Goal: Task Accomplishment & Management: Complete application form

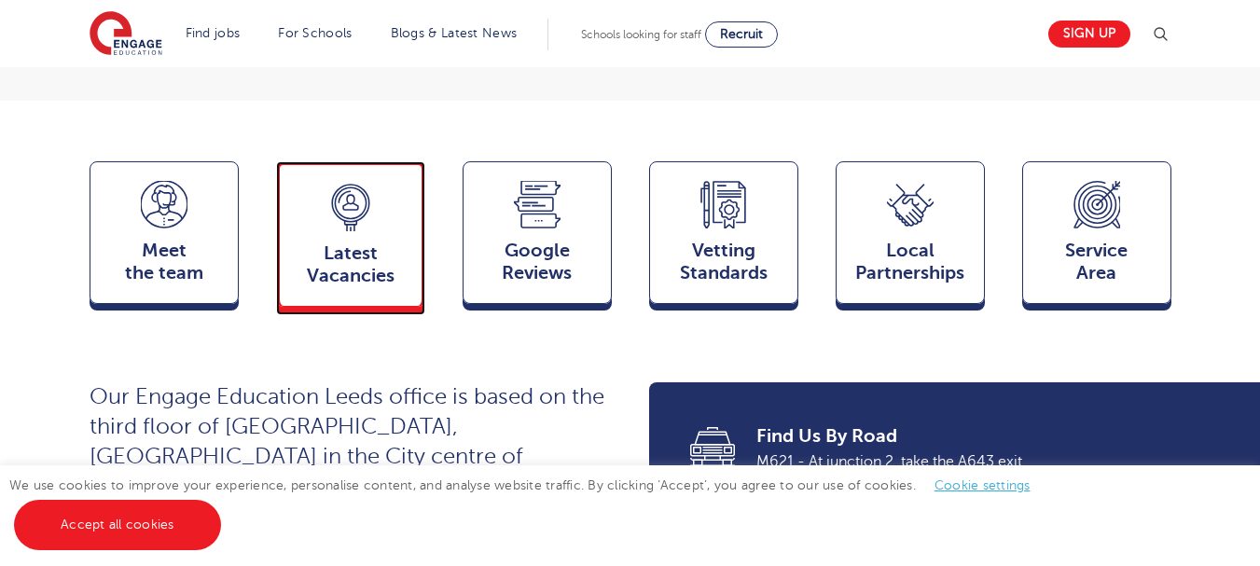
click at [395, 251] on span "Latest Vacancies" at bounding box center [350, 264] width 123 height 45
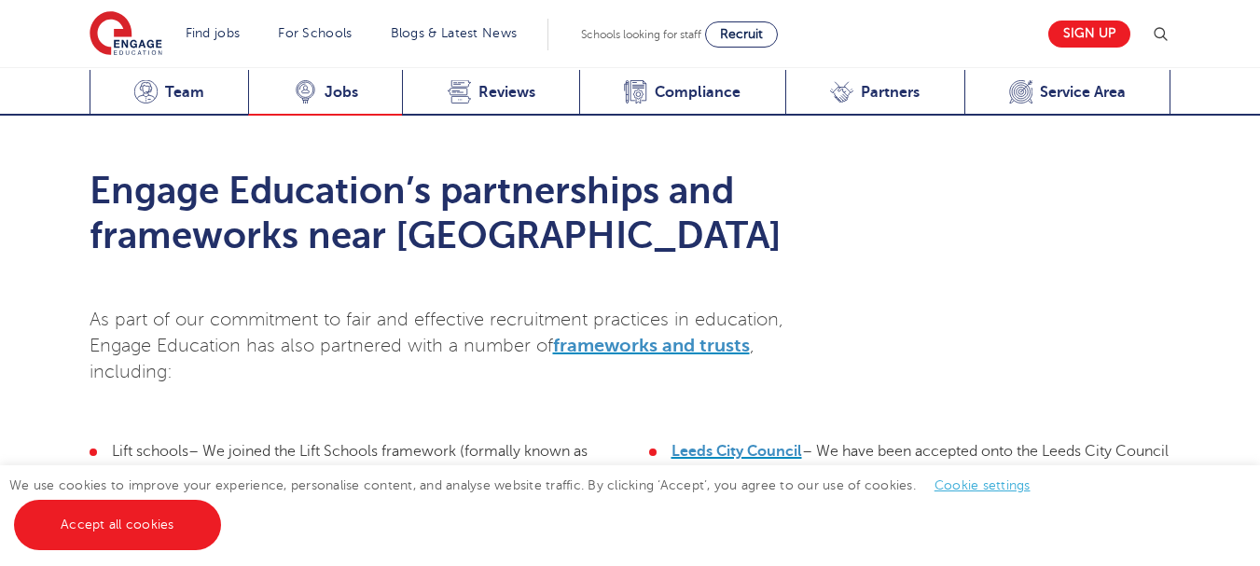
click at [331, 90] on span "Jobs" at bounding box center [342, 92] width 34 height 19
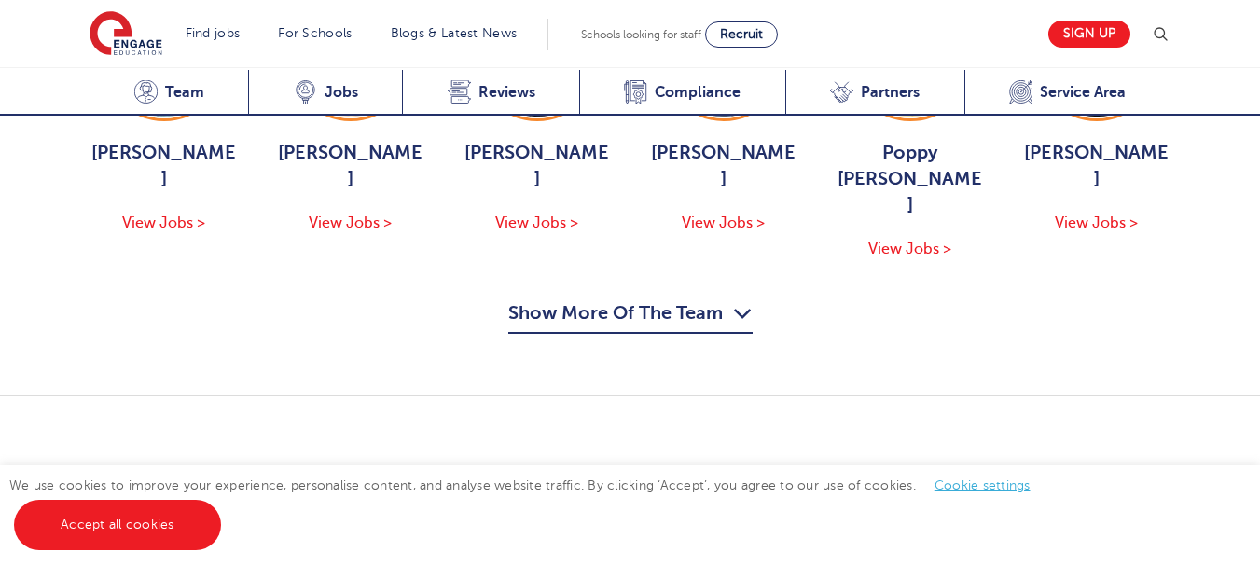
scroll to position [2441, 0]
click at [1067, 477] on link "View Vacancies in [GEOGRAPHIC_DATA]" at bounding box center [1025, 501] width 294 height 48
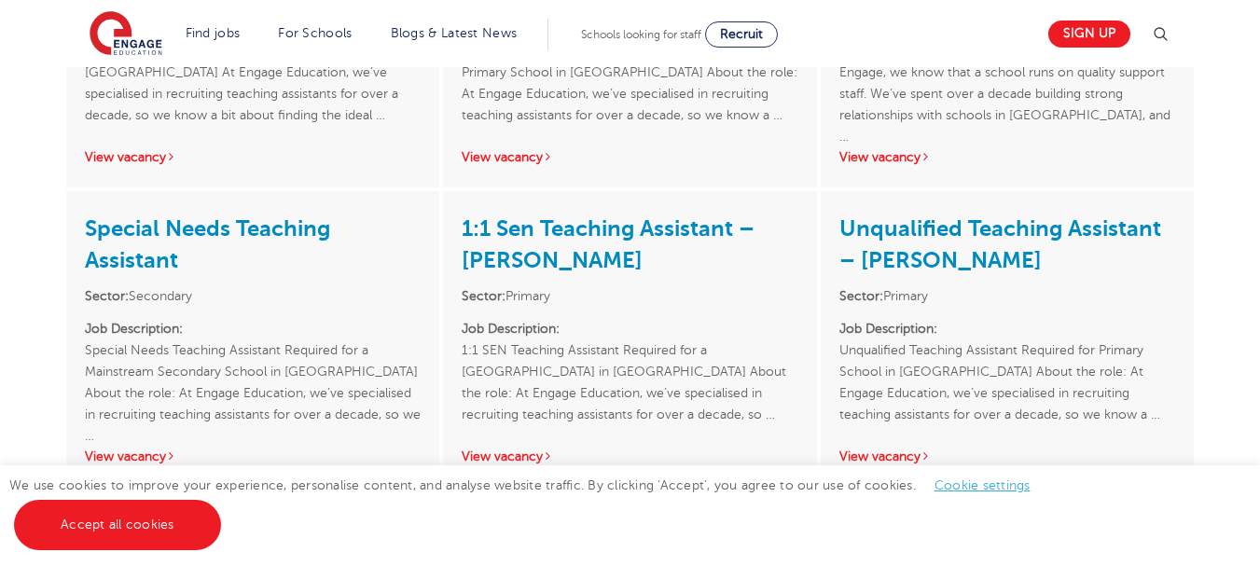
scroll to position [3658, 0]
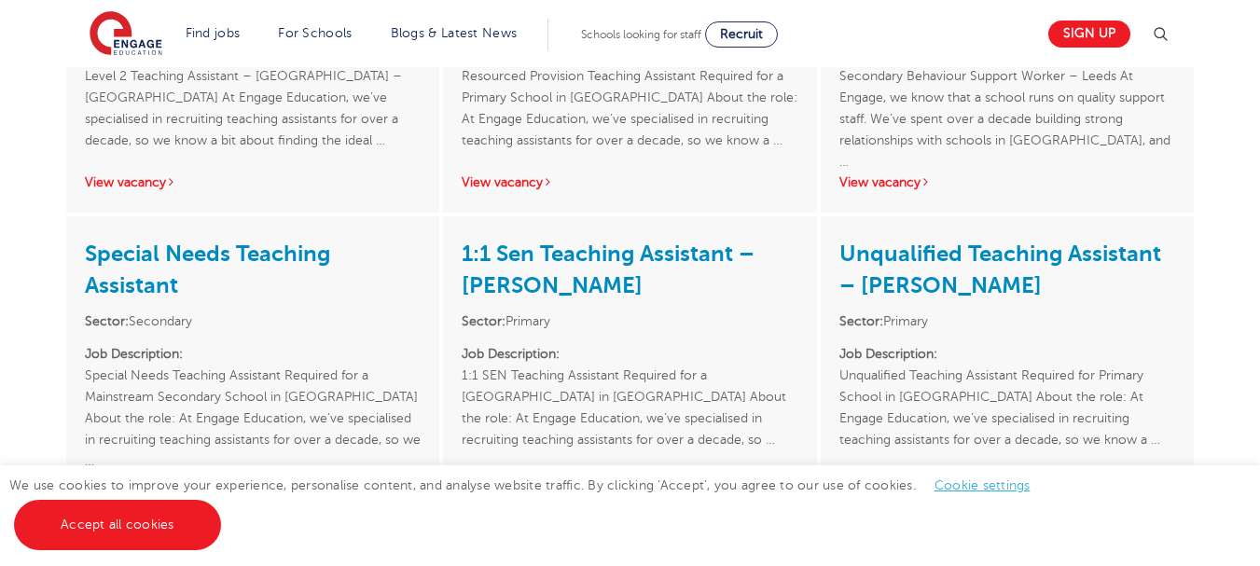
click at [888, 475] on link "View vacancy" at bounding box center [884, 482] width 91 height 14
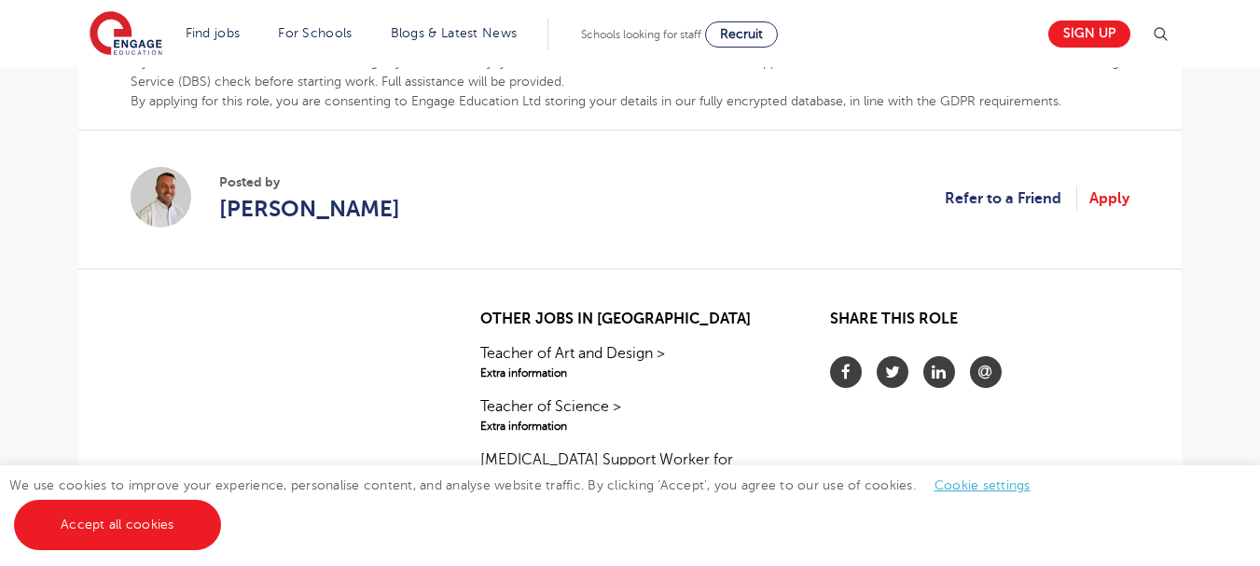
scroll to position [1243, 0]
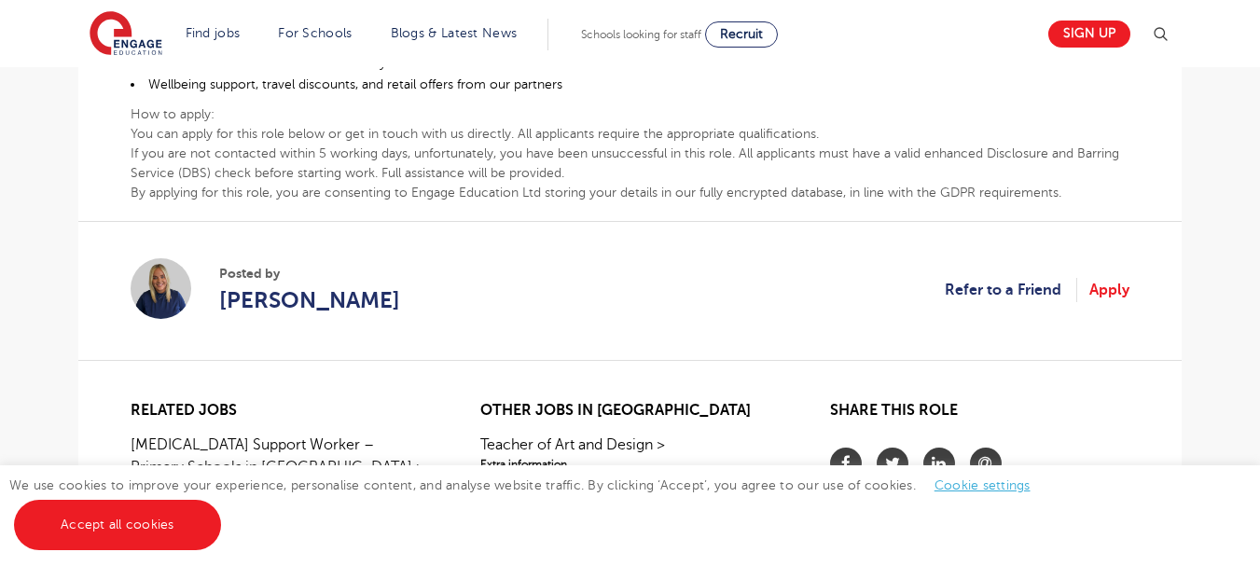
scroll to position [1326, 0]
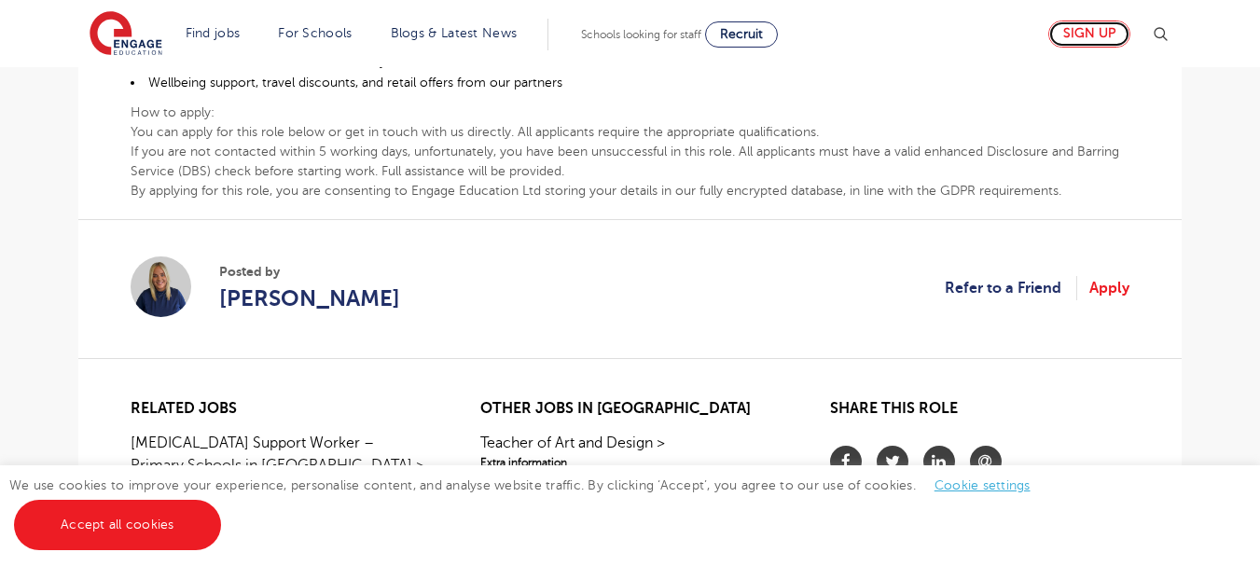
click at [1080, 44] on link "Sign up" at bounding box center [1089, 34] width 82 height 27
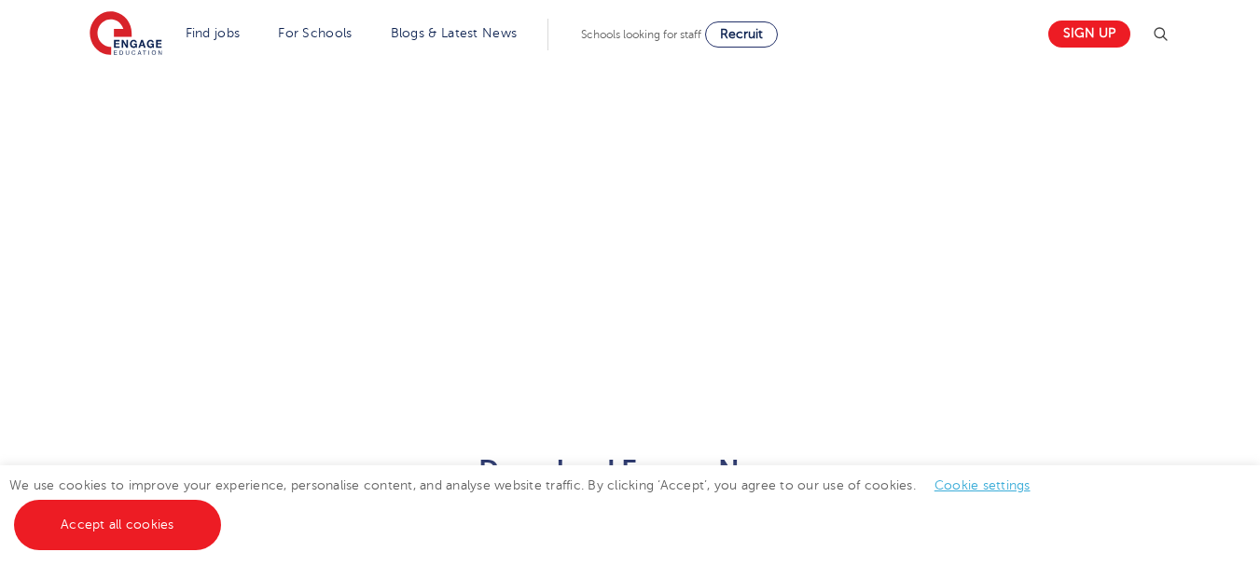
scroll to position [729, 0]
